Goal: Task Accomplishment & Management: Manage account settings

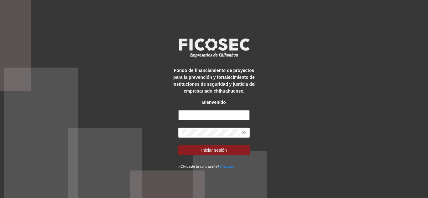
click at [187, 115] on input "text" at bounding box center [213, 115] width 71 height 10
type input "**********"
click at [221, 129] on span at bounding box center [213, 133] width 71 height 10
click at [178, 145] on button "Iniciar sesión" at bounding box center [213, 150] width 71 height 10
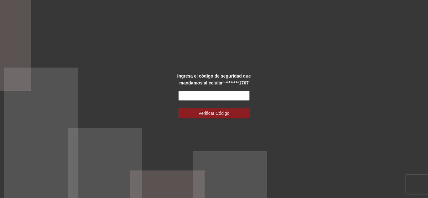
click at [236, 94] on input "text" at bounding box center [213, 96] width 71 height 10
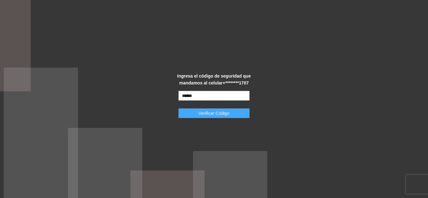
type input "******"
click at [243, 114] on button "Verificar Código" at bounding box center [213, 113] width 71 height 10
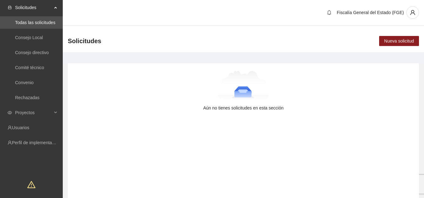
click at [57, 8] on div "Solicitudes" at bounding box center [31, 7] width 63 height 13
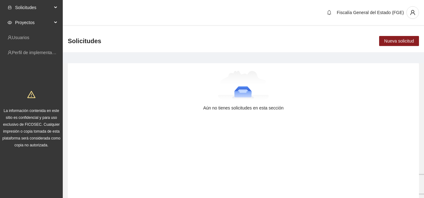
click at [40, 24] on span "Proyectos" at bounding box center [33, 22] width 37 height 13
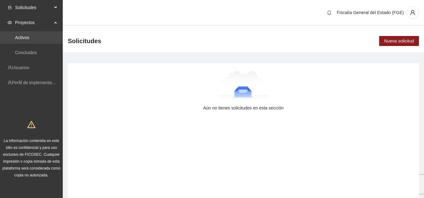
click at [29, 35] on link "Activos" at bounding box center [22, 37] width 14 height 5
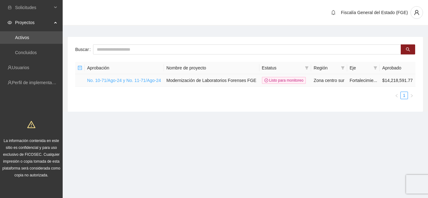
click at [127, 80] on link "No. 10-71/Ago-24 y No. 11-71/Ago-24" at bounding box center [124, 80] width 74 height 5
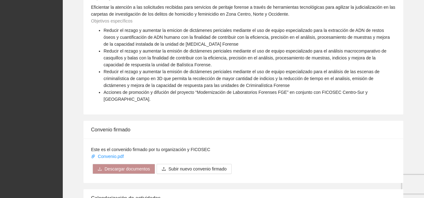
scroll to position [222, 0]
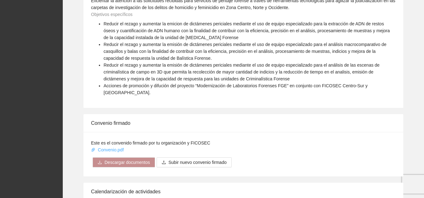
click at [100, 148] on link "Convenio.pdf" at bounding box center [108, 150] width 34 height 5
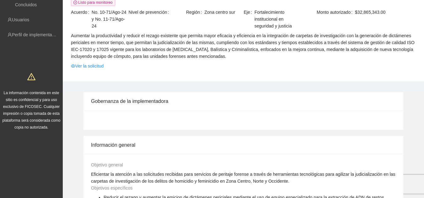
scroll to position [0, 0]
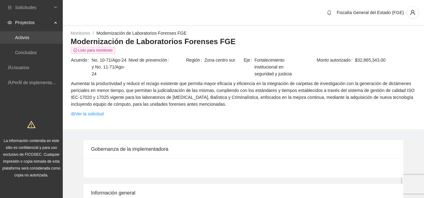
click at [29, 39] on link "Activos" at bounding box center [22, 37] width 14 height 5
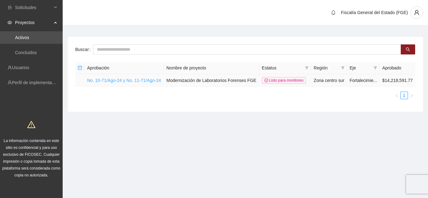
click at [123, 81] on link "No. 10-71/Ago-24 y No. 11-71/Ago-24" at bounding box center [124, 80] width 74 height 5
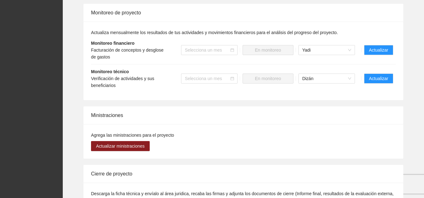
scroll to position [473, 0]
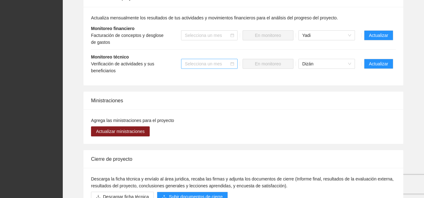
click at [235, 61] on div "Selecciona un mes" at bounding box center [209, 64] width 56 height 10
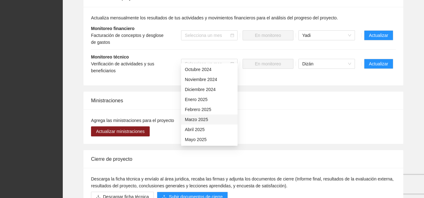
click at [167, 68] on li "Monitoreo técnico Verificación de actividades y sus beneficiarios Selecciona un…" at bounding box center [243, 64] width 304 height 28
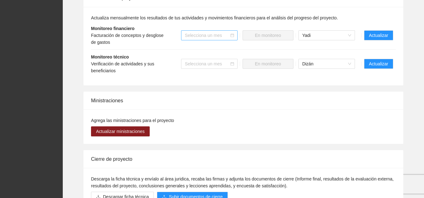
click at [231, 34] on icon "calendar" at bounding box center [231, 35] width 3 height 3
click at [234, 30] on div "Selecciona un mes" at bounding box center [209, 35] width 56 height 10
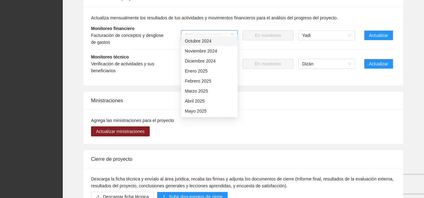
click at [164, 54] on div "Monitoreo técnico Verificación de actividades y sus beneficiarios" at bounding box center [128, 64] width 75 height 21
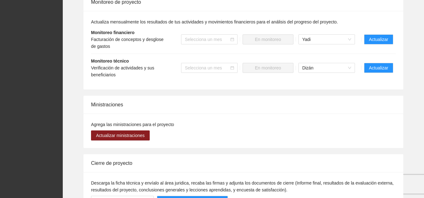
scroll to position [470, 0]
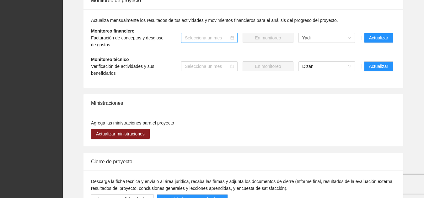
click at [236, 33] on div "Selecciona un mes" at bounding box center [209, 38] width 56 height 10
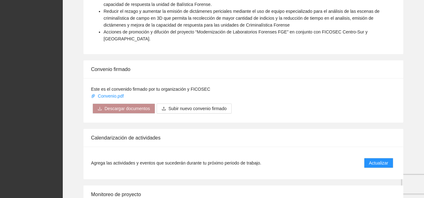
scroll to position [251, 0]
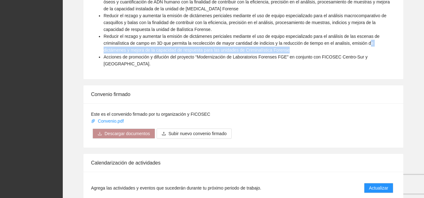
drag, startPoint x: 103, startPoint y: 56, endPoint x: 370, endPoint y: 41, distance: 266.6
click at [370, 41] on ul "Reducir el rezago y aumentar la emicion de dictámenes periciales mediante el us…" at bounding box center [243, 30] width 304 height 76
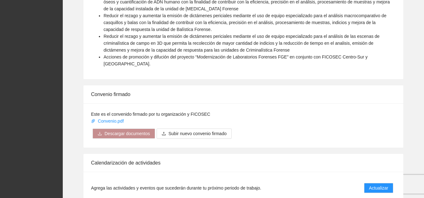
click at [250, 58] on span "Acciones de promoción y difución del proyecto “Modernización de Laboratorios Fo…" at bounding box center [235, 61] width 264 height 12
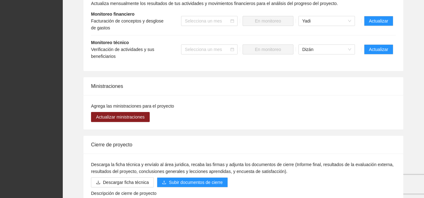
scroll to position [473, 0]
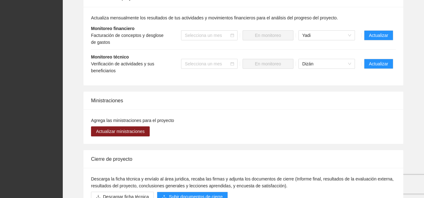
click at [92, 15] on span "Actualiza mensualmente los resultados de tus actividades y movimientos financie…" at bounding box center [214, 17] width 247 height 5
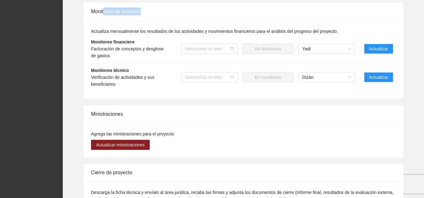
scroll to position [457, 0]
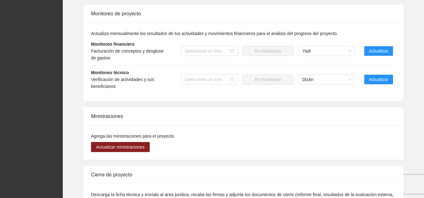
drag, startPoint x: 91, startPoint y: 11, endPoint x: 86, endPoint y: 22, distance: 11.8
click at [86, 23] on div "Actualiza mensualmente los resultados de tus actividades y movimientos financie…" at bounding box center [242, 62] width 319 height 79
click at [92, 8] on div "Monitoreo de proyecto" at bounding box center [243, 14] width 304 height 18
click at [91, 8] on div "Monitoreo de proyecto" at bounding box center [242, 14] width 319 height 18
click at [233, 49] on icon "calendar" at bounding box center [232, 51] width 4 height 4
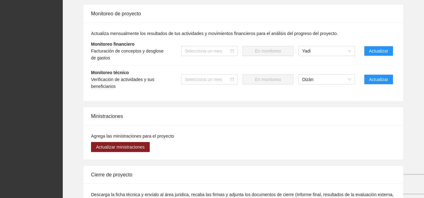
click at [233, 37] on li "Monitoreo financiero Facturación de conceptos y desglose de gastos Selecciona u…" at bounding box center [243, 51] width 304 height 29
click at [92, 31] on span "Actualiza mensualmente los resultados de tus actividades y movimientos financie…" at bounding box center [214, 33] width 247 height 5
click at [92, 42] on strong "Monitoreo financiero" at bounding box center [112, 44] width 43 height 5
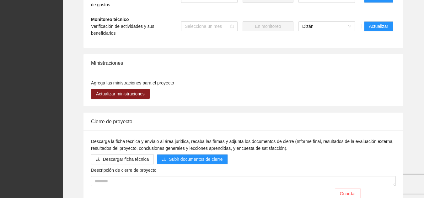
scroll to position [520, 0]
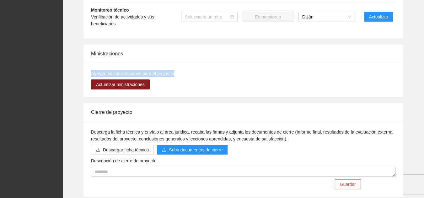
drag, startPoint x: 91, startPoint y: 66, endPoint x: 179, endPoint y: 69, distance: 88.5
click at [179, 69] on div "Agrega las ministraciones para el proyecto Actualizar ministraciones" at bounding box center [242, 80] width 319 height 34
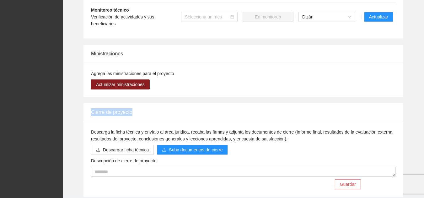
drag, startPoint x: 92, startPoint y: 104, endPoint x: 140, endPoint y: 102, distance: 48.3
click at [140, 103] on div "Cierre de proyecto" at bounding box center [243, 112] width 304 height 18
drag, startPoint x: 92, startPoint y: 124, endPoint x: 117, endPoint y: 104, distance: 32.1
click at [115, 106] on div "Cierre de proyecto Descarga la ficha técnica y envíalo al área juridica, recaba…" at bounding box center [242, 150] width 319 height 94
click at [98, 104] on div "Cierre de proyecto" at bounding box center [243, 112] width 304 height 18
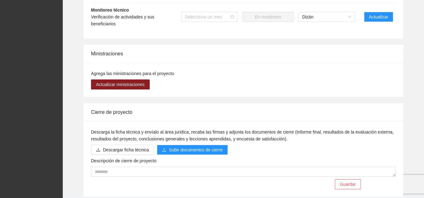
click at [90, 105] on div "Cierre de proyecto" at bounding box center [242, 112] width 319 height 18
click at [91, 48] on div "Ministraciones" at bounding box center [243, 54] width 304 height 18
drag, startPoint x: 91, startPoint y: 46, endPoint x: 101, endPoint y: 47, distance: 9.7
click at [101, 47] on div "Ministraciones" at bounding box center [243, 54] width 304 height 18
click at [107, 45] on div "Ministraciones" at bounding box center [243, 54] width 304 height 18
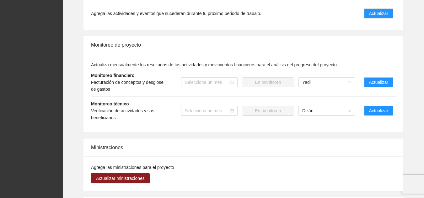
scroll to position [394, 0]
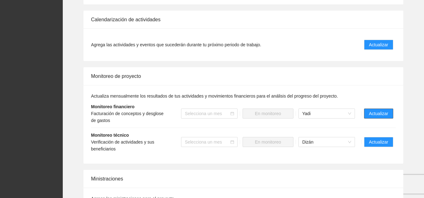
click at [377, 110] on span "Actualizar" at bounding box center [378, 113] width 19 height 7
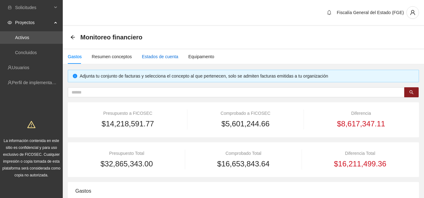
click at [153, 55] on div "Estados de cuenta" at bounding box center [160, 56] width 36 height 7
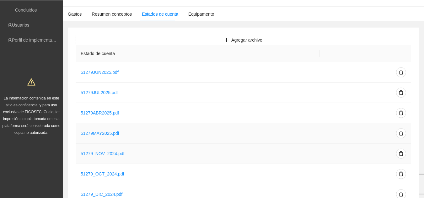
scroll to position [42, 0]
click at [239, 41] on span "Agregar archivo" at bounding box center [246, 41] width 31 height 7
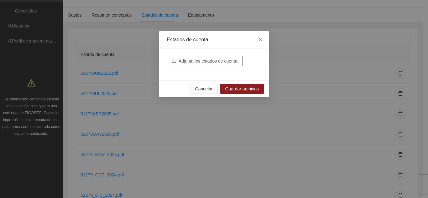
click at [217, 60] on span "Adjunta los estados de cuenta" at bounding box center [208, 61] width 59 height 7
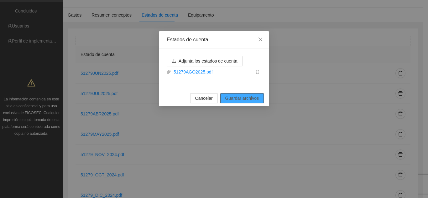
click at [237, 97] on span "Guardar archivos" at bounding box center [242, 98] width 34 height 7
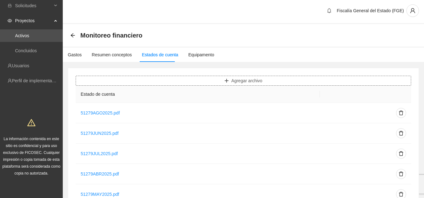
scroll to position [0, 0]
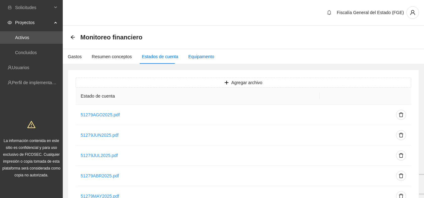
click at [193, 58] on div "Equipamento" at bounding box center [201, 56] width 26 height 7
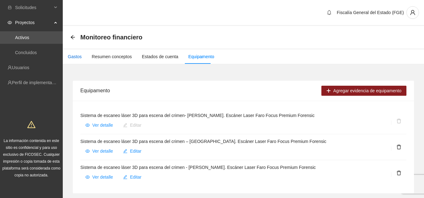
click at [72, 55] on div "Gastos" at bounding box center [75, 56] width 14 height 7
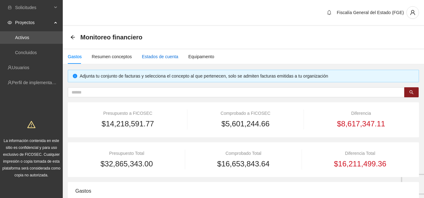
click at [154, 56] on div "Estados de cuenta" at bounding box center [160, 56] width 36 height 7
